Goal: Task Accomplishment & Management: Manage account settings

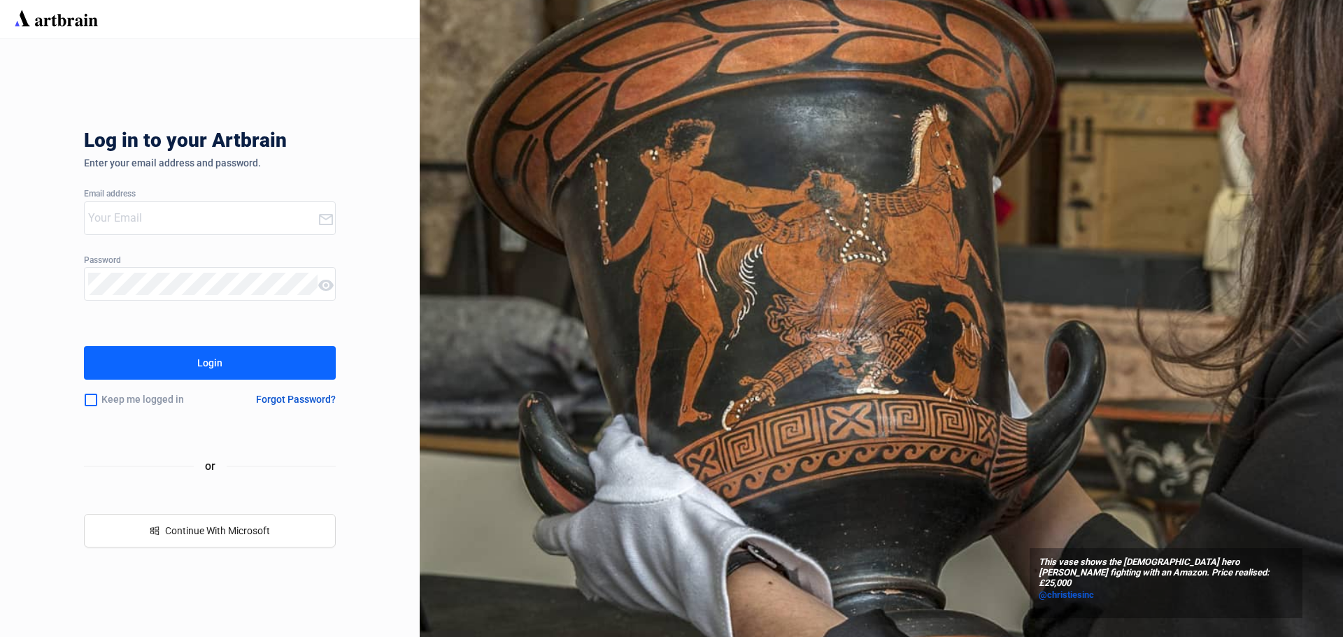
type input "[EMAIL_ADDRESS][DOMAIN_NAME]"
click at [194, 358] on button "Login" at bounding box center [210, 363] width 252 height 34
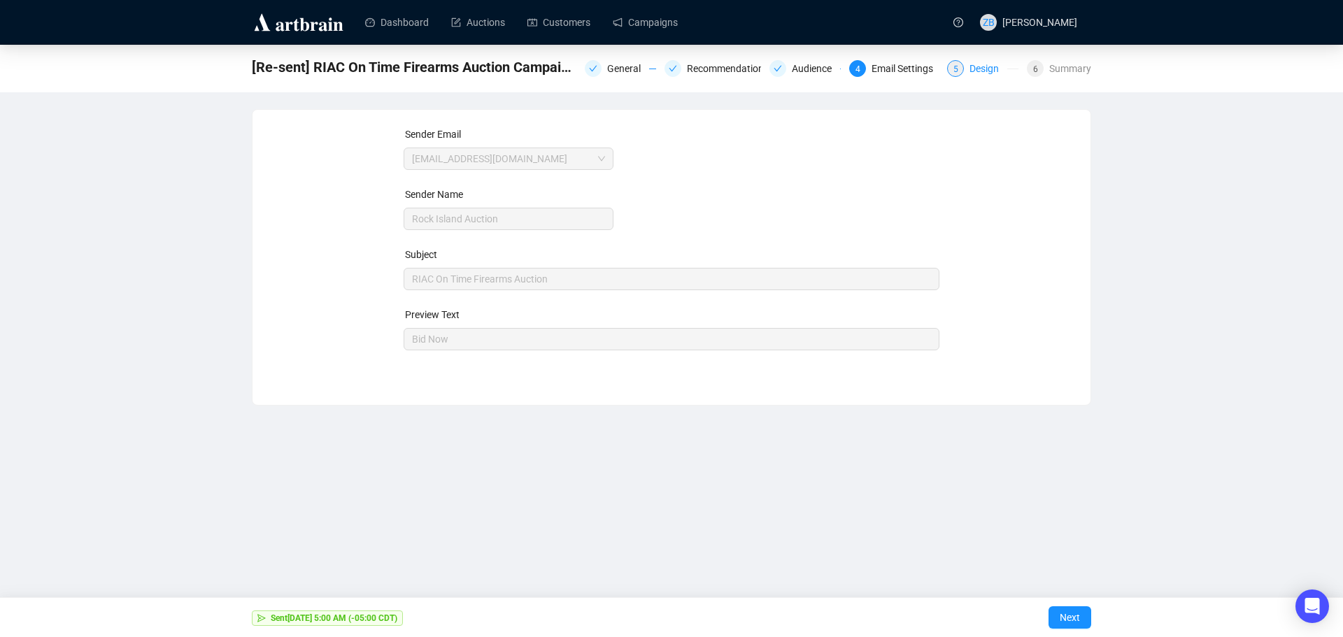
click at [961, 69] on div "5" at bounding box center [955, 68] width 17 height 17
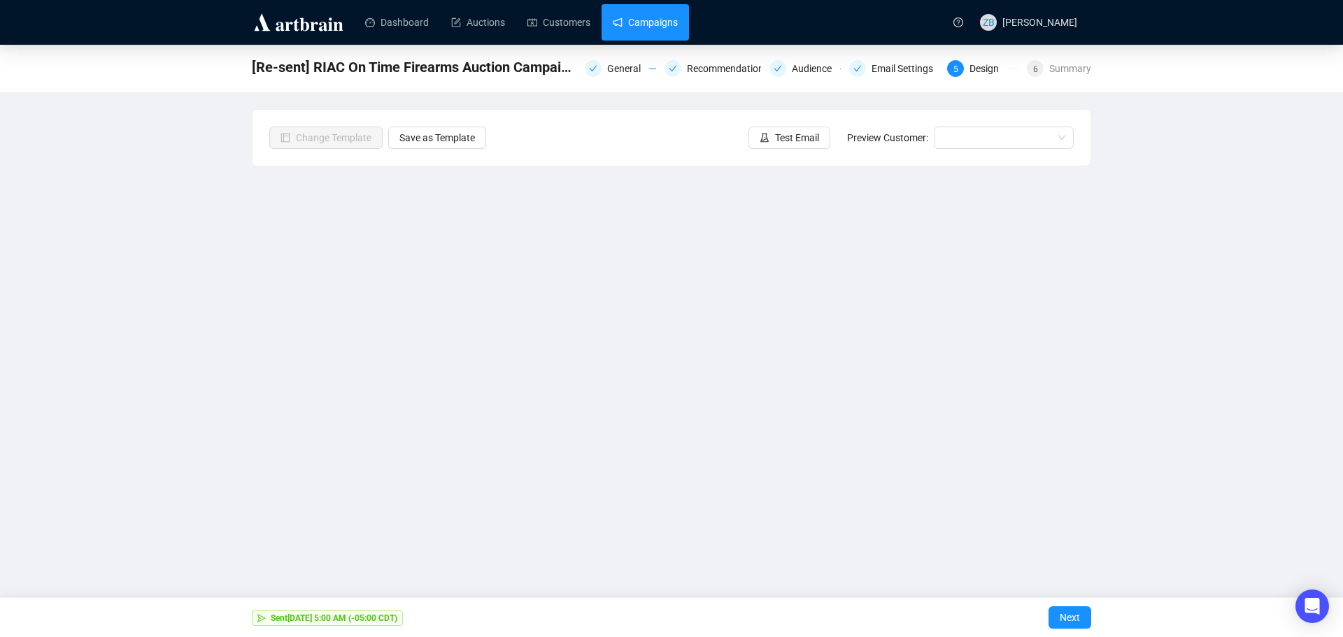
click at [644, 22] on link "Campaigns" at bounding box center [645, 22] width 65 height 36
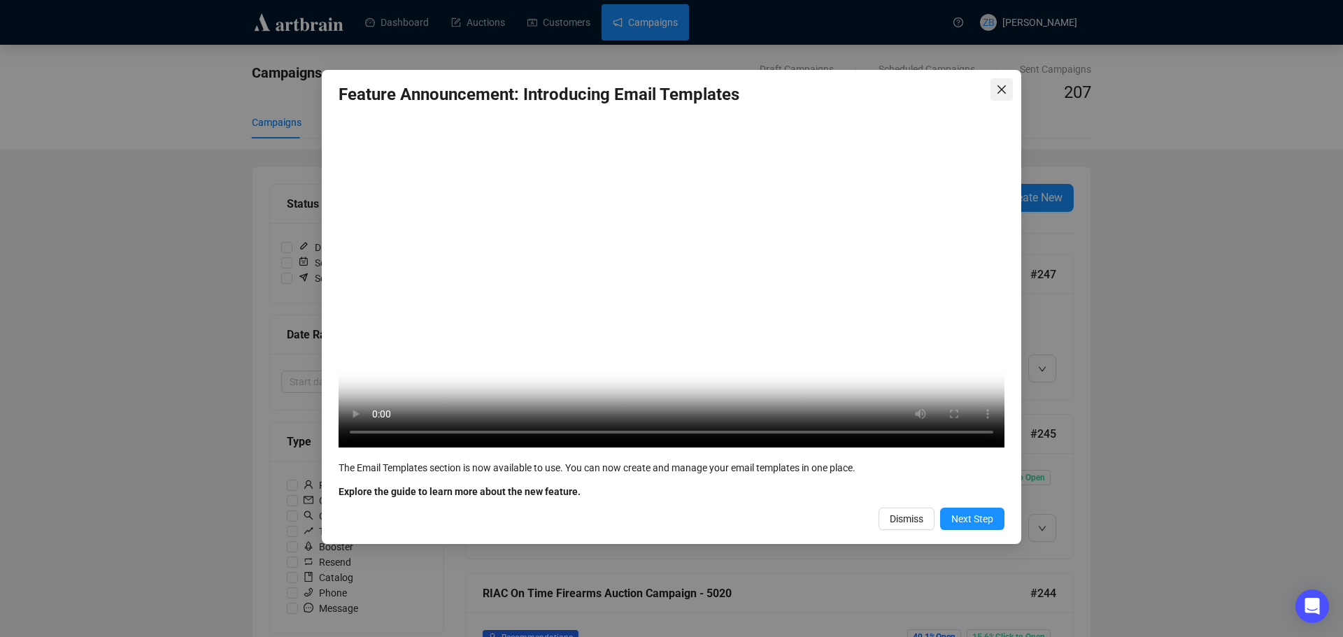
click at [1005, 86] on icon "close" at bounding box center [1002, 89] width 8 height 8
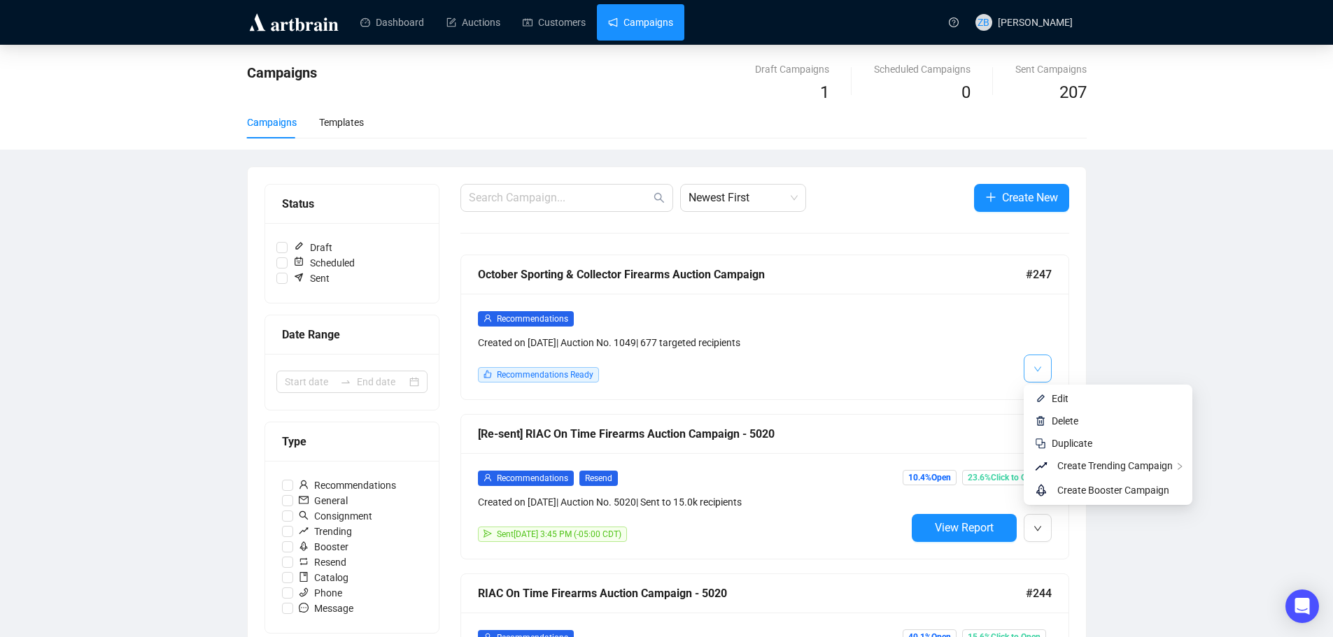
click at [1031, 367] on button "button" at bounding box center [1038, 369] width 28 height 28
click at [1061, 398] on span "Edit" at bounding box center [1060, 398] width 17 height 11
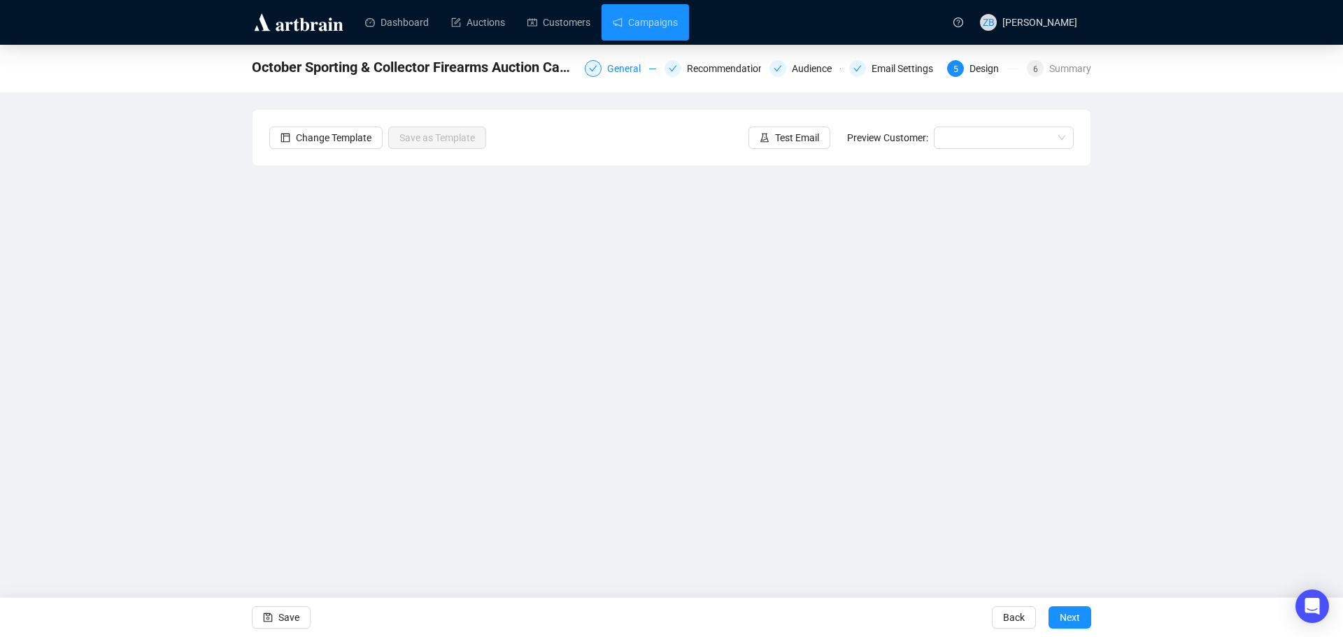
click at [618, 66] on div "General" at bounding box center [628, 68] width 42 height 17
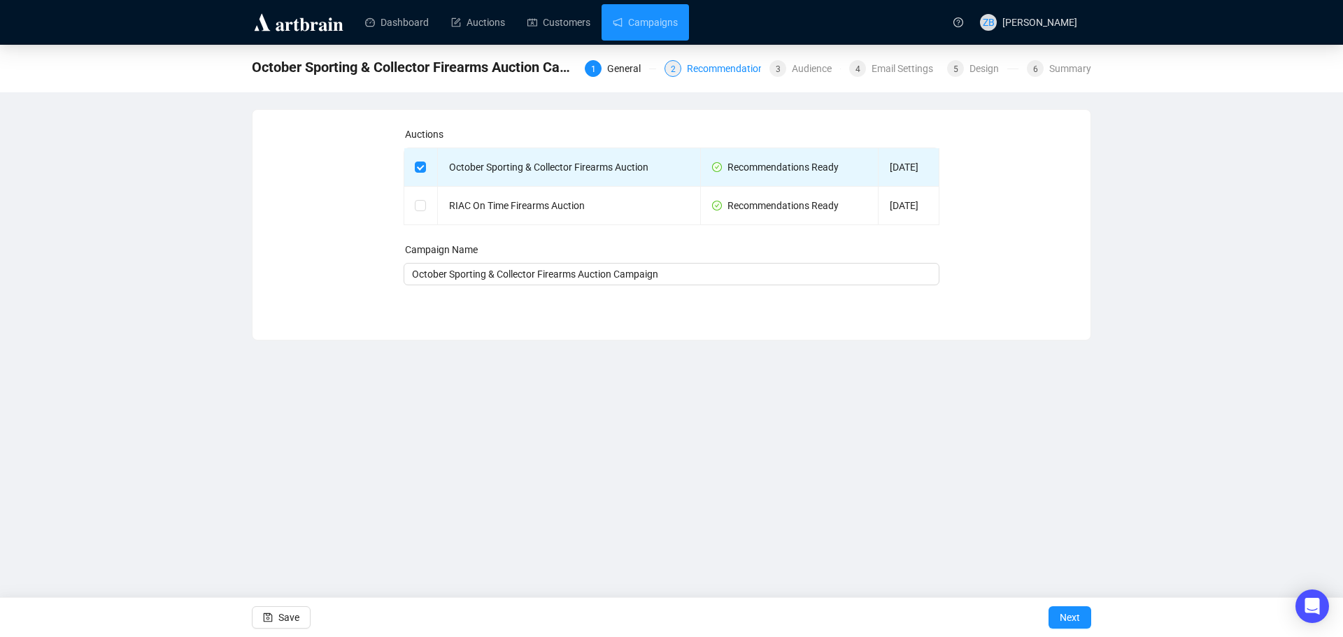
click at [712, 67] on div "Recommendations" at bounding box center [732, 68] width 90 height 17
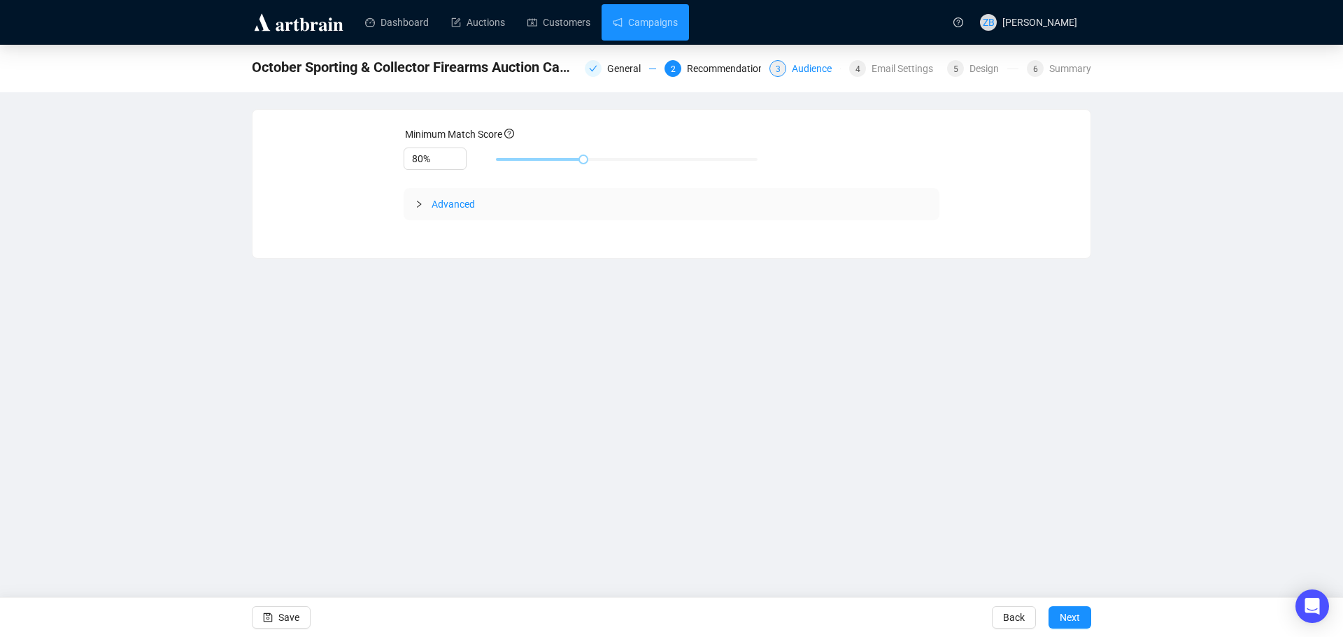
click at [826, 74] on div "Audience" at bounding box center [816, 68] width 48 height 17
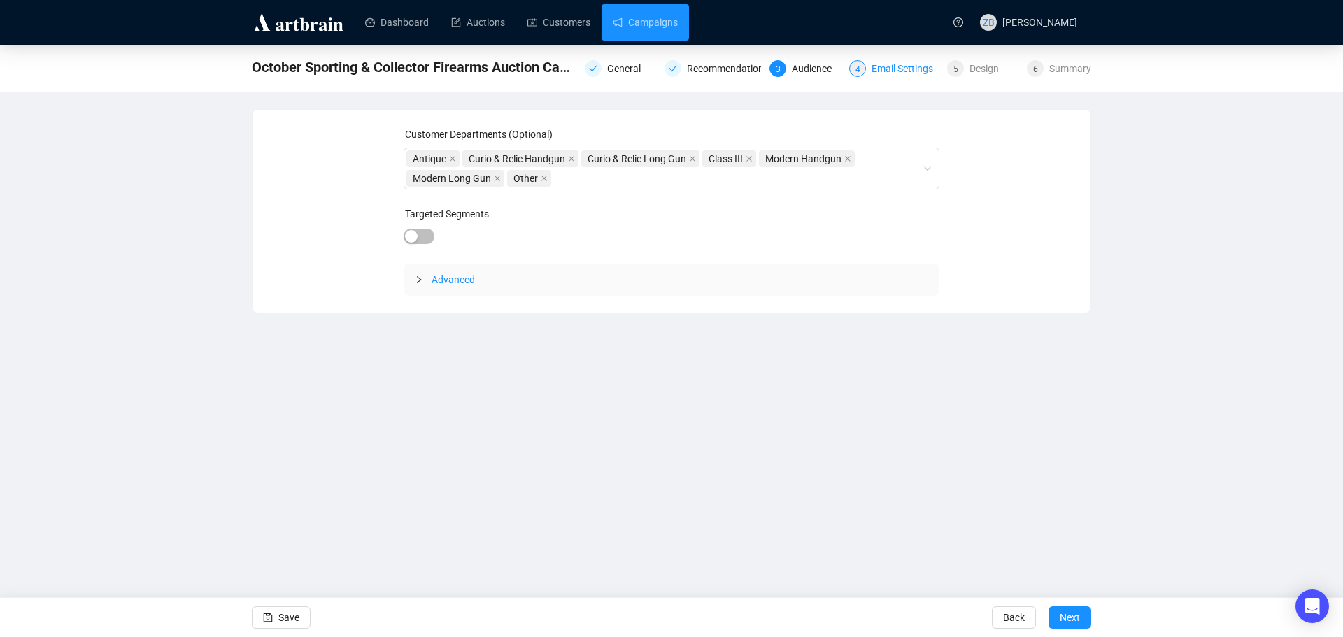
click at [885, 72] on div "Email Settings" at bounding box center [907, 68] width 70 height 17
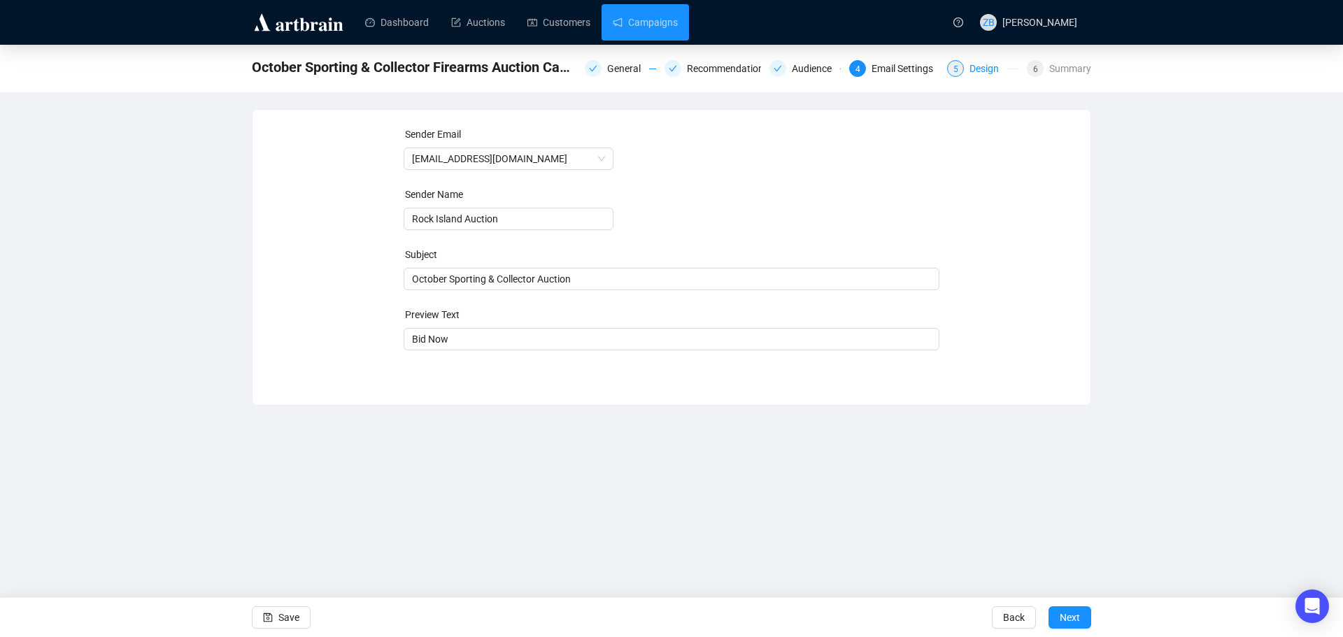
click at [978, 69] on div "Design" at bounding box center [989, 68] width 38 height 17
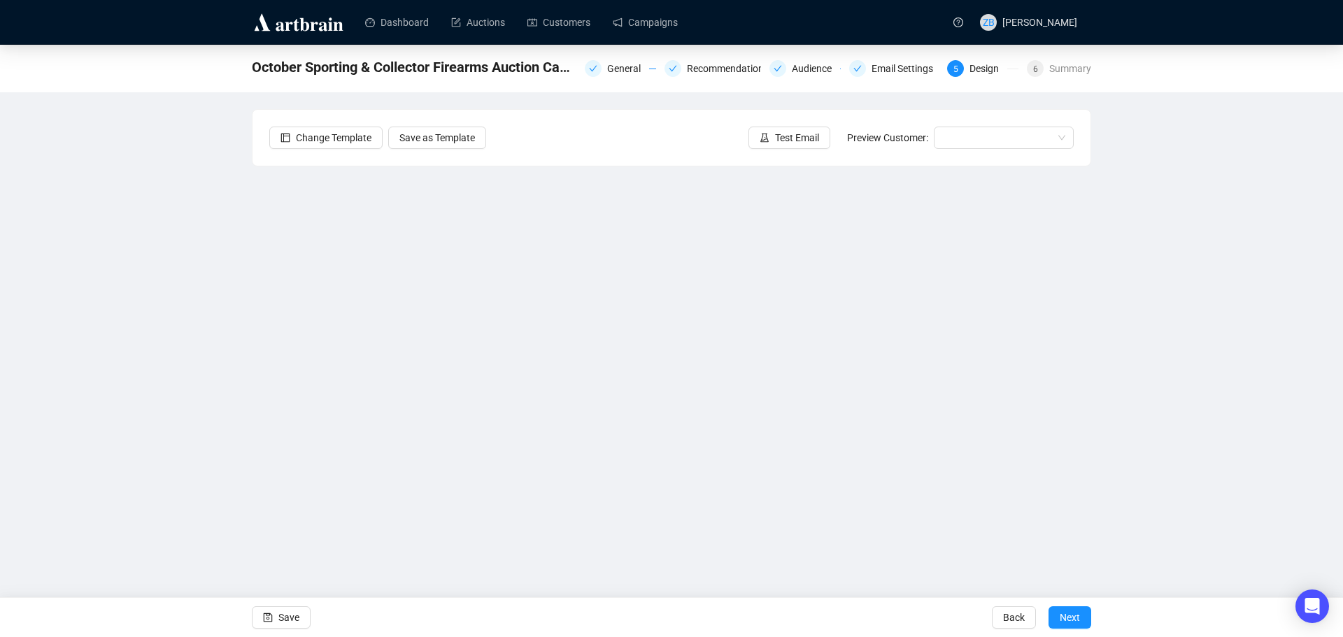
click at [169, 343] on div "October Sporting & Collector Firearms Auction Campaign General Recommendations …" at bounding box center [671, 303] width 1343 height 517
click at [171, 275] on div "October Sporting & Collector Firearms Auction Campaign General Recommendations …" at bounding box center [671, 303] width 1343 height 517
click at [288, 623] on span "Save" at bounding box center [288, 617] width 21 height 39
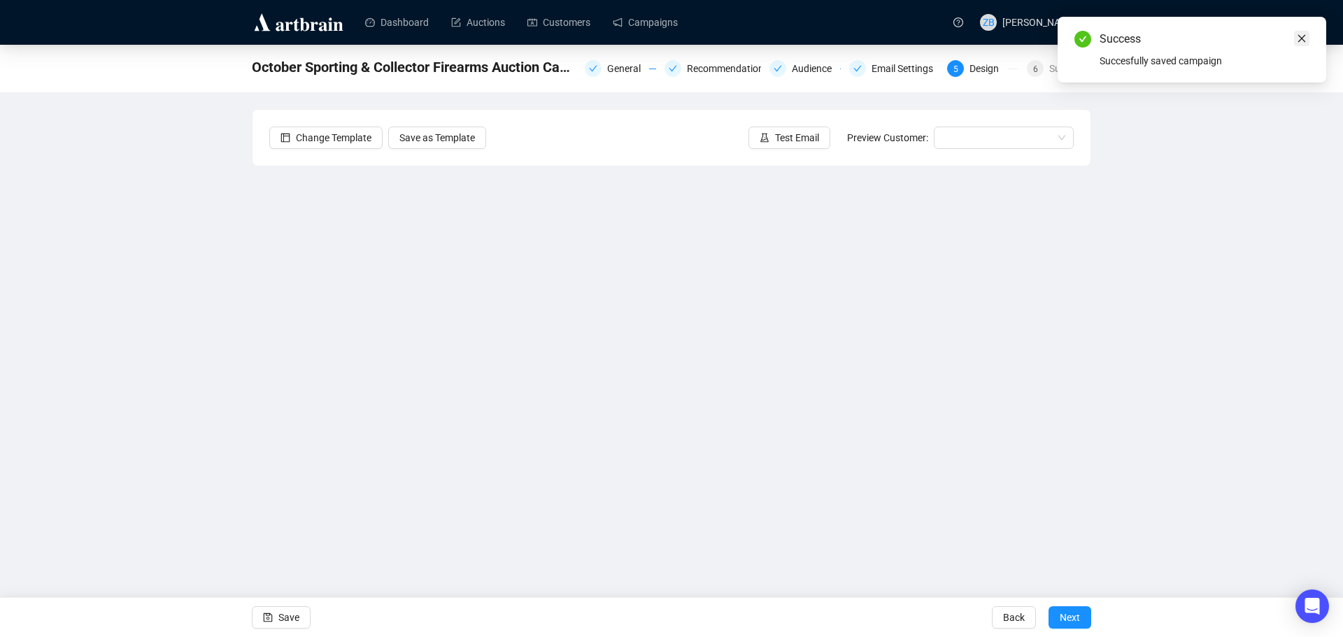
click at [1302, 35] on icon "close" at bounding box center [1302, 39] width 10 height 10
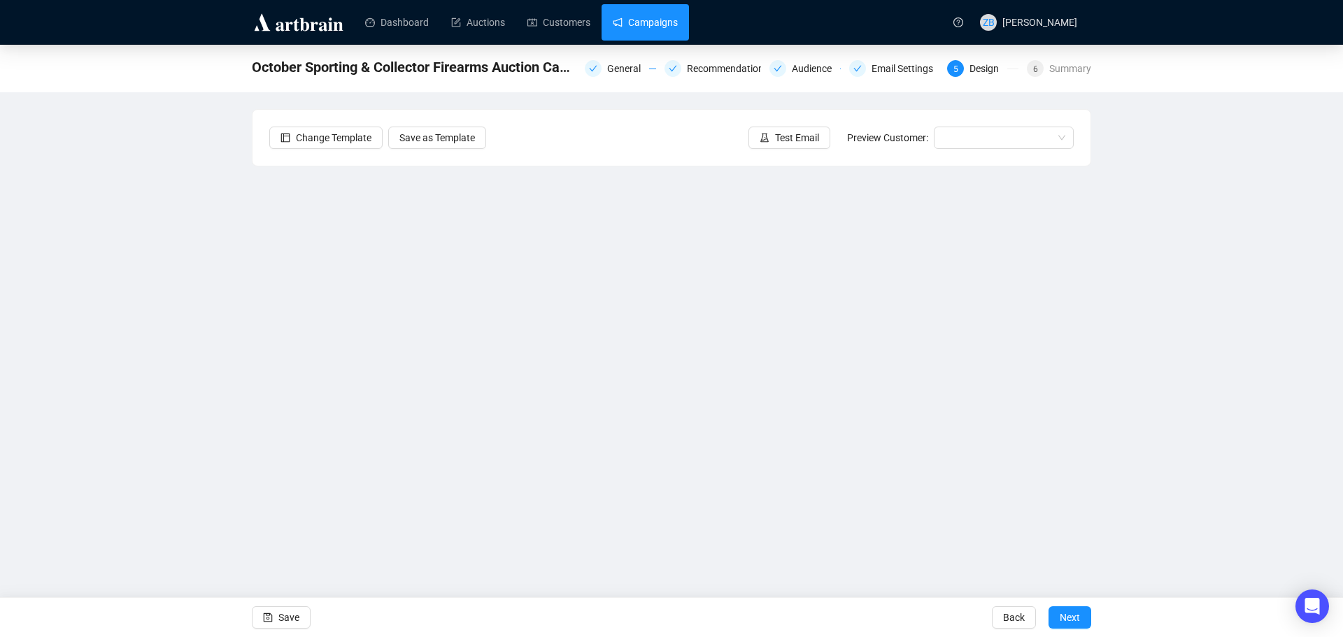
click at [663, 29] on link "Campaigns" at bounding box center [645, 22] width 65 height 36
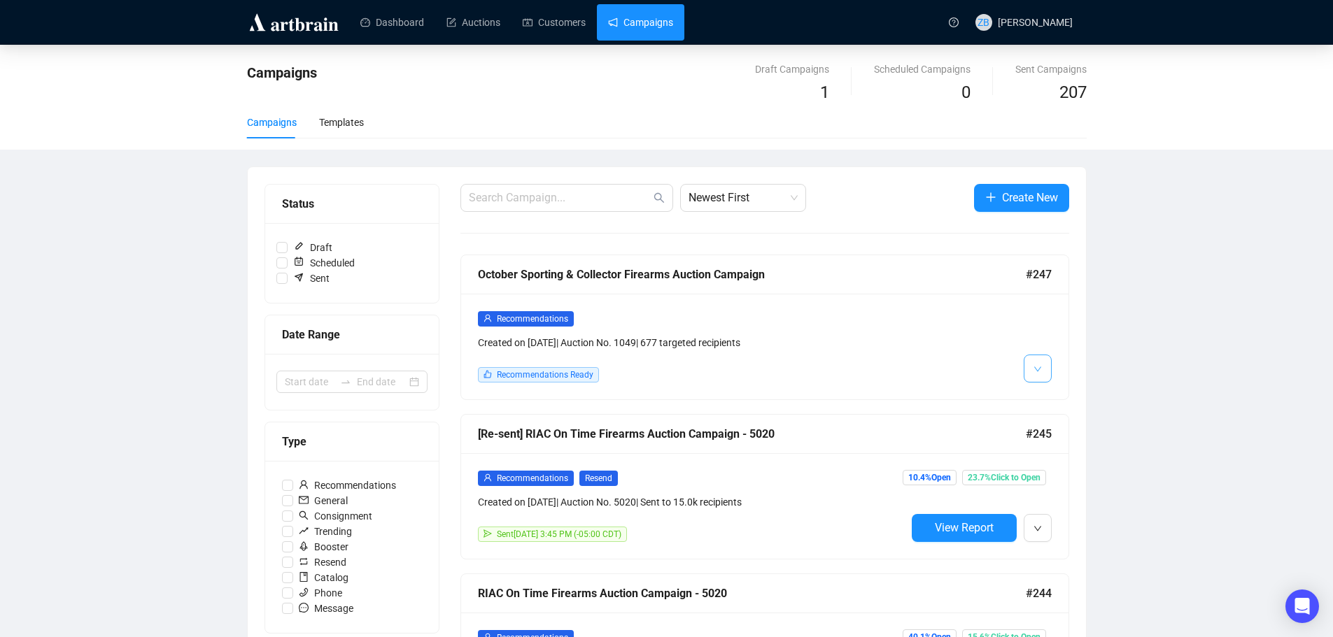
click at [1031, 367] on button "button" at bounding box center [1038, 369] width 28 height 28
click at [462, 26] on link "Auctions" at bounding box center [473, 22] width 54 height 36
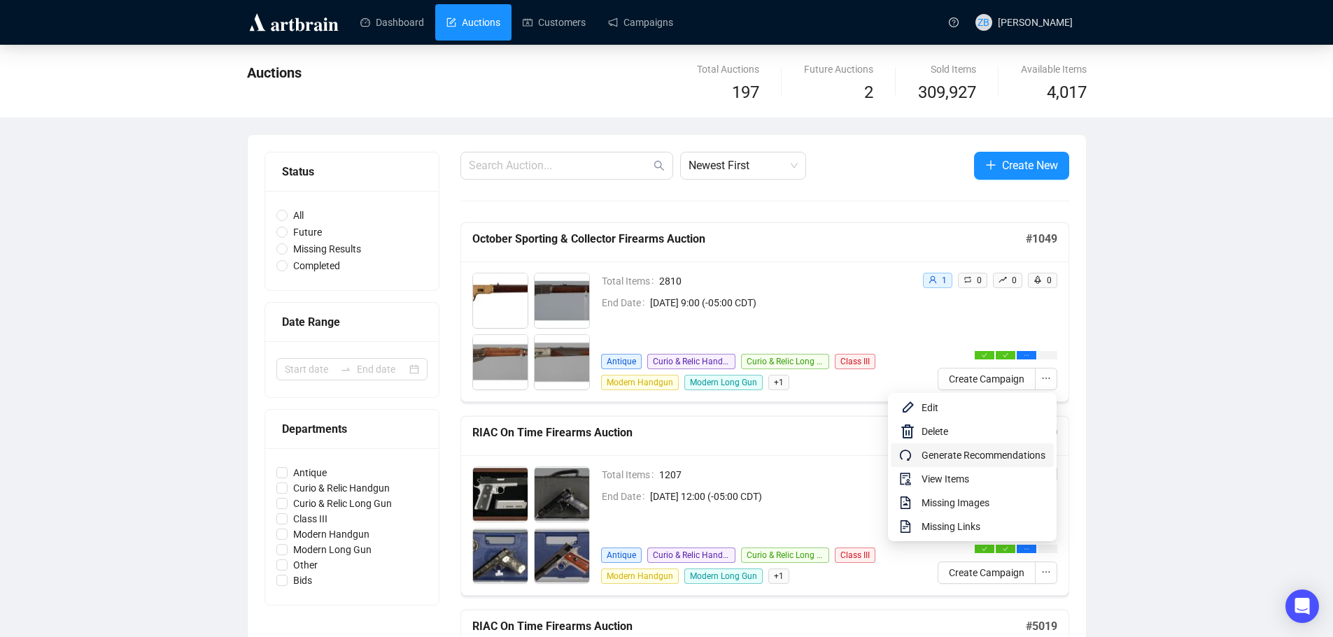
click at [982, 459] on span "Generate Recommendations" at bounding box center [983, 455] width 124 height 15
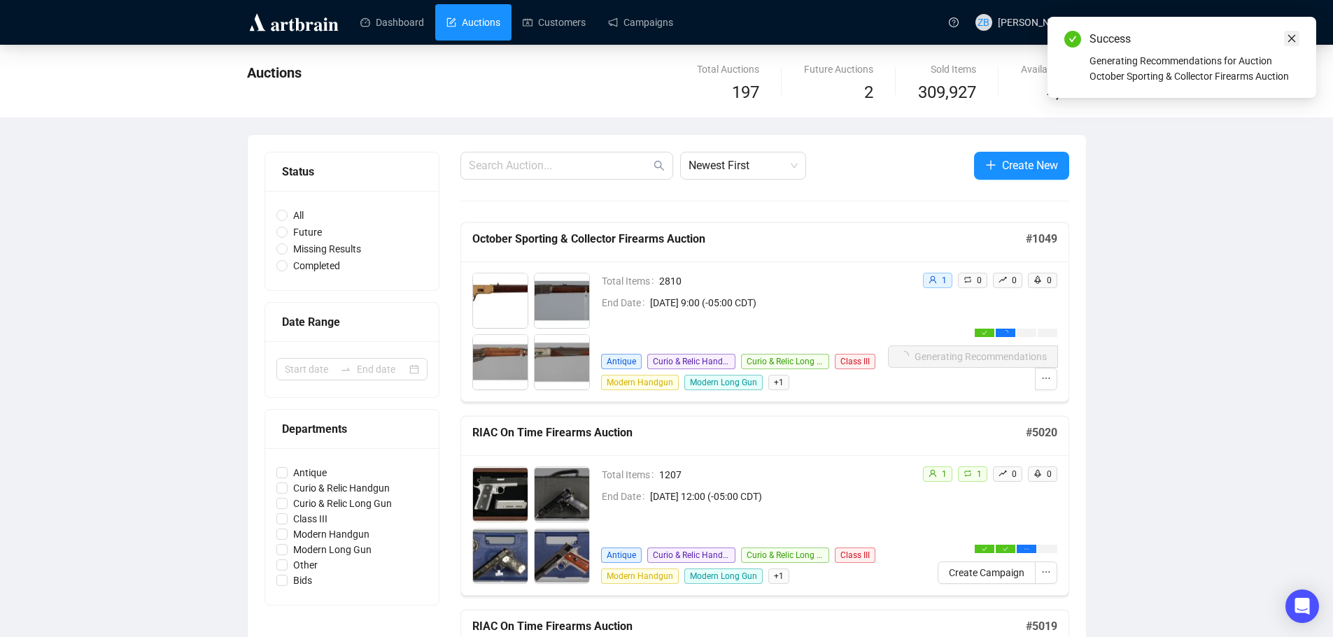
click at [1290, 38] on icon "close" at bounding box center [1292, 39] width 10 height 10
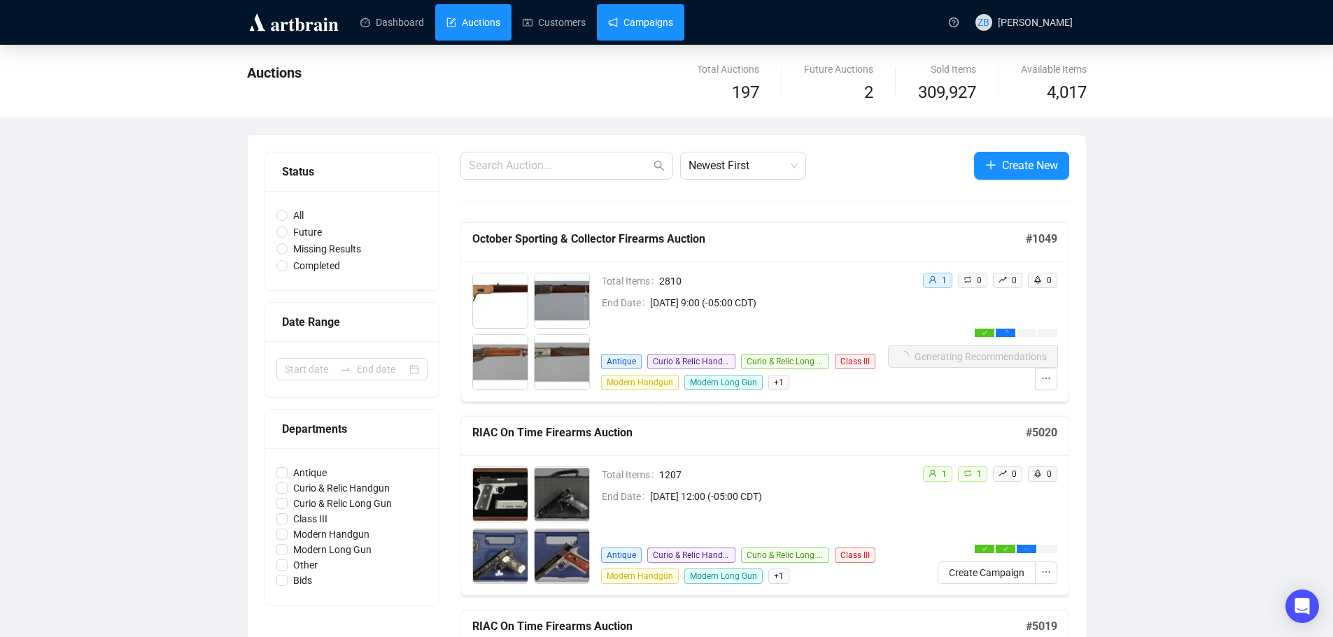
click at [634, 22] on link "Campaigns" at bounding box center [640, 22] width 65 height 36
